Goal: Transaction & Acquisition: Download file/media

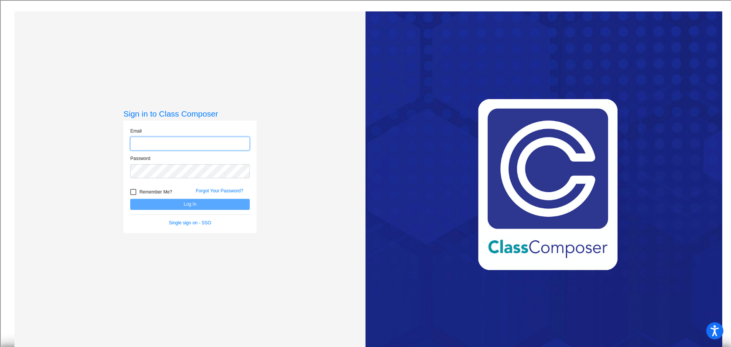
type input "[EMAIL_ADDRESS][DOMAIN_NAME]"
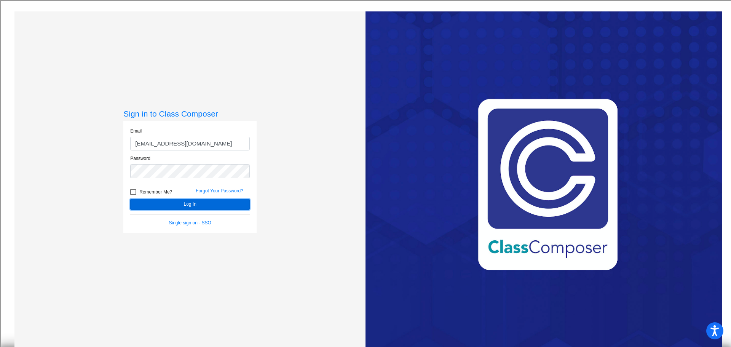
click at [147, 202] on button "Log In" at bounding box center [190, 204] width 120 height 11
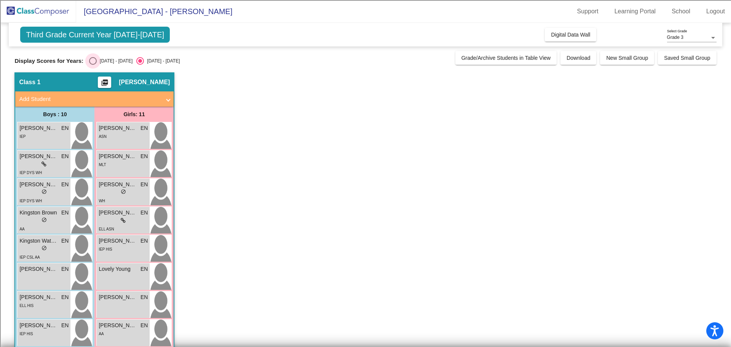
click at [90, 58] on div "Select an option" at bounding box center [93, 61] width 8 height 8
click at [93, 65] on input "[DATE] - [DATE]" at bounding box center [93, 65] width 0 height 0
radio input "true"
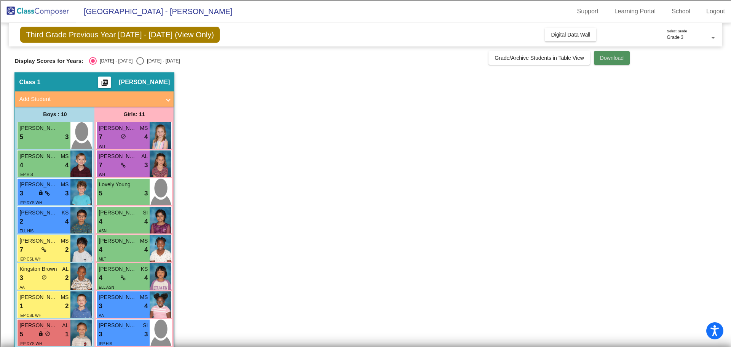
click at [614, 57] on span "Download" at bounding box center [612, 58] width 24 height 6
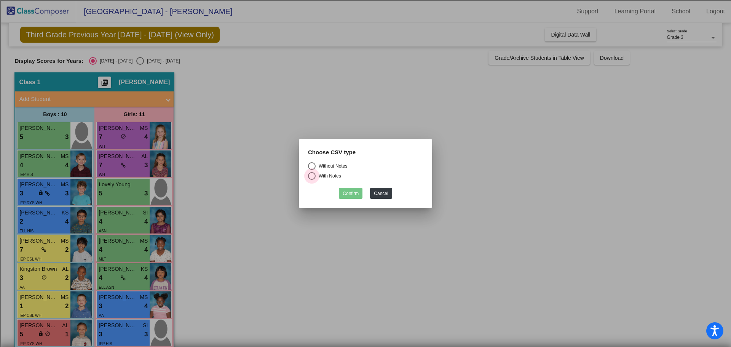
click at [321, 176] on div "With Notes" at bounding box center [329, 175] width 26 height 7
click at [312, 180] on input "With Notes" at bounding box center [311, 180] width 0 height 0
radio input "true"
click at [357, 197] on button "Confirm" at bounding box center [351, 193] width 24 height 11
